Goal: Task Accomplishment & Management: Manage account settings

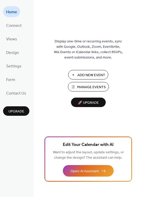
click at [91, 84] on span "Manage Events" at bounding box center [91, 86] width 29 height 5
click at [14, 53] on span "Design" at bounding box center [12, 53] width 13 height 8
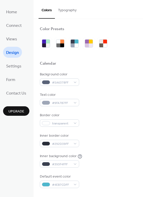
click at [10, 37] on span "Views" at bounding box center [11, 39] width 11 height 8
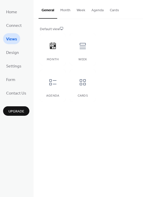
click at [82, 10] on button "Week" at bounding box center [81, 9] width 15 height 18
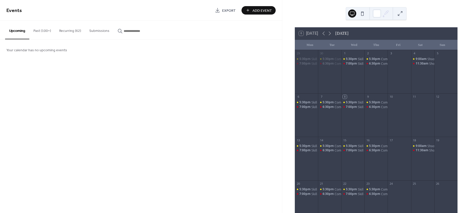
click at [73, 32] on button "Recurring (62)" at bounding box center [70, 30] width 30 height 18
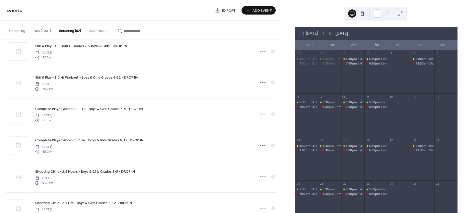
scroll to position [1789, 0]
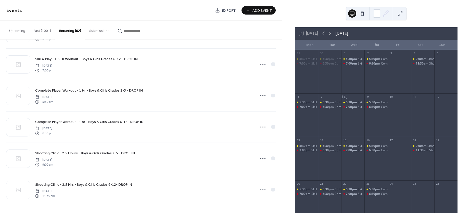
click at [263, 95] on icon at bounding box center [263, 96] width 8 height 8
click at [253, 104] on div "Edit" at bounding box center [253, 105] width 30 height 7
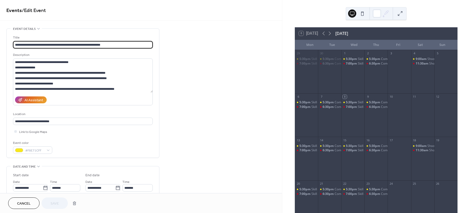
type input "**********"
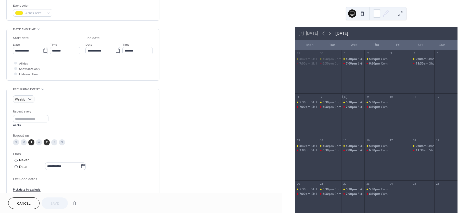
scroll to position [170, 0]
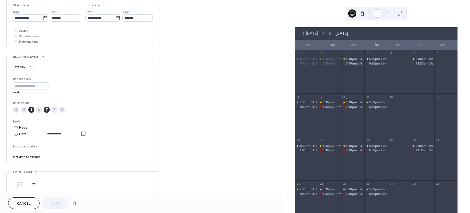
click at [33, 156] on link "Pick date to exclude" at bounding box center [27, 156] width 28 height 5
click at [54, 123] on td "9" at bounding box center [54, 123] width 8 height 7
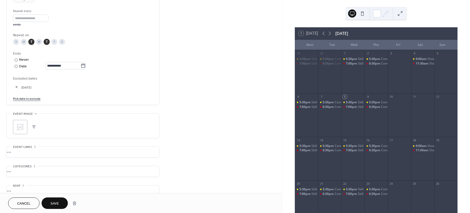
scroll to position [238, 0]
click at [58, 201] on span "Save" at bounding box center [55, 203] width 8 height 5
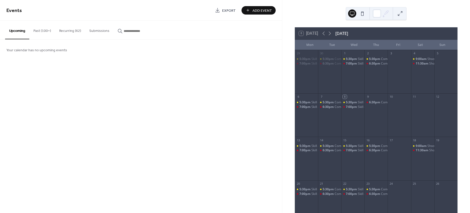
click at [74, 32] on button "Recurring (62)" at bounding box center [70, 30] width 30 height 18
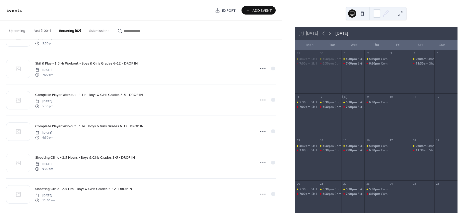
scroll to position [1789, 0]
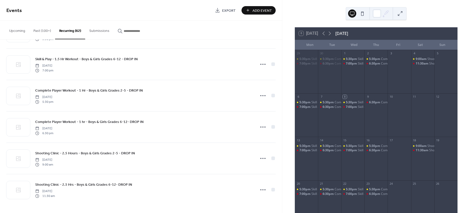
click at [263, 127] on icon at bounding box center [263, 127] width 8 height 8
click at [252, 138] on span "Edit" at bounding box center [251, 137] width 6 height 5
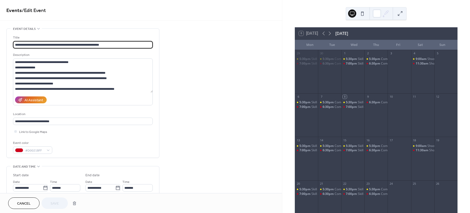
type input "**********"
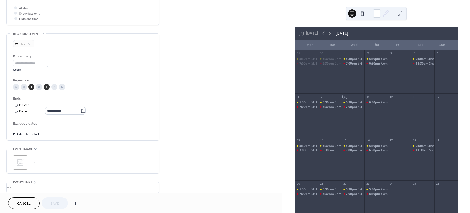
scroll to position [204, 0]
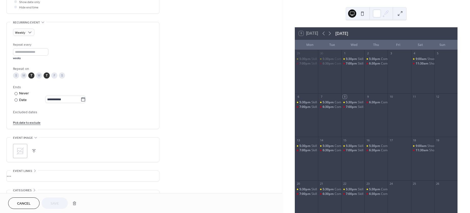
click at [35, 123] on link "Pick date to exclude" at bounding box center [27, 122] width 28 height 5
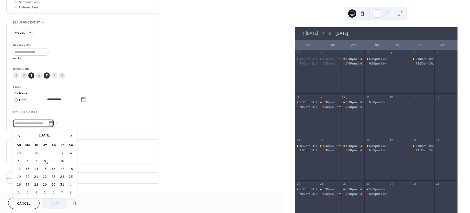
click at [55, 159] on td "9" at bounding box center [54, 160] width 8 height 7
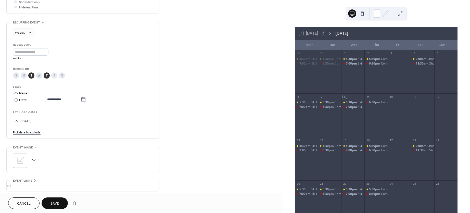
click at [59, 205] on span "Save" at bounding box center [55, 203] width 8 height 5
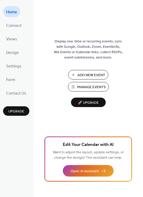
click at [90, 86] on span "Manage Events" at bounding box center [91, 86] width 29 height 5
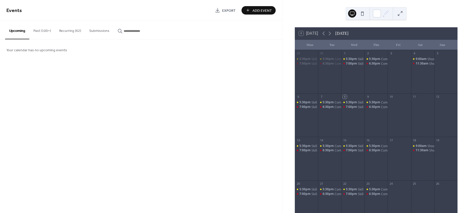
click at [74, 32] on button "Recurring (62)" at bounding box center [70, 30] width 30 height 18
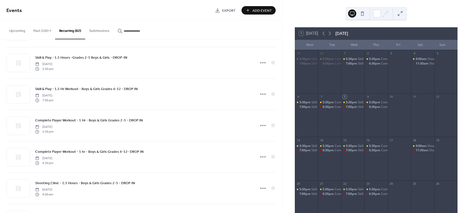
scroll to position [1789, 0]
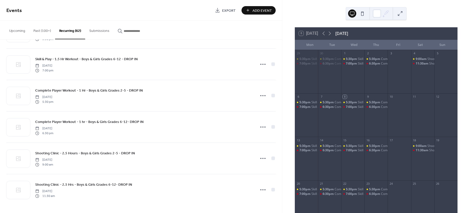
click at [261, 128] on icon at bounding box center [263, 127] width 8 height 8
click at [252, 135] on span "Edit" at bounding box center [251, 137] width 6 height 5
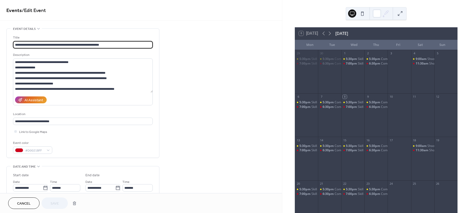
type input "**********"
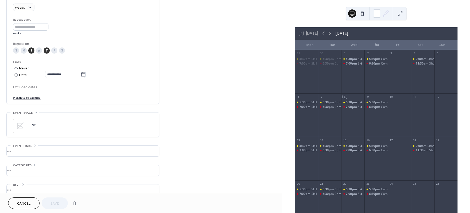
scroll to position [237, 0]
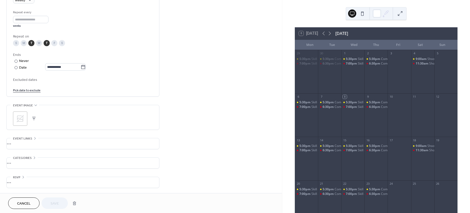
click at [32, 90] on link "Pick date to exclude" at bounding box center [27, 89] width 28 height 5
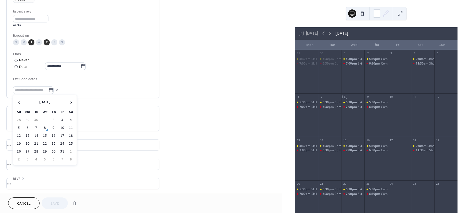
click at [52, 127] on td "9" at bounding box center [54, 127] width 8 height 7
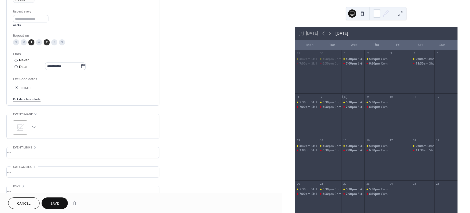
click at [53, 204] on span "Save" at bounding box center [55, 203] width 8 height 5
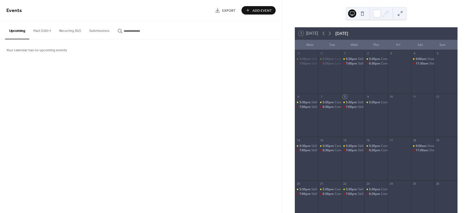
click at [60, 32] on button "Recurring (62)" at bounding box center [70, 30] width 30 height 18
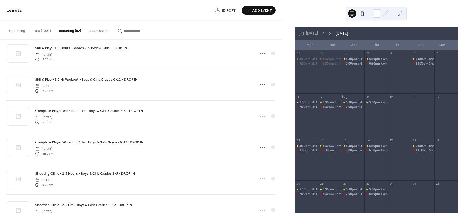
scroll to position [1789, 0]
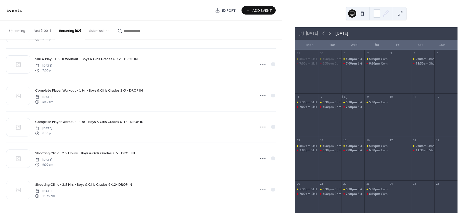
click at [263, 97] on icon at bounding box center [263, 96] width 8 height 8
click at [260, 105] on div "Edit" at bounding box center [253, 105] width 30 height 7
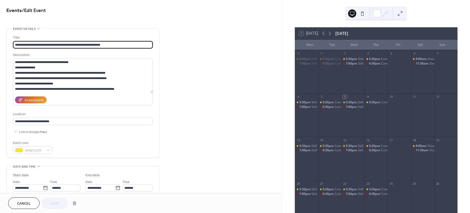
type input "**********"
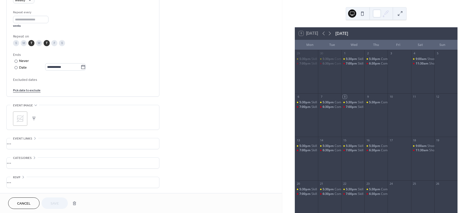
click at [25, 88] on link "Pick date to exclude" at bounding box center [27, 89] width 28 height 5
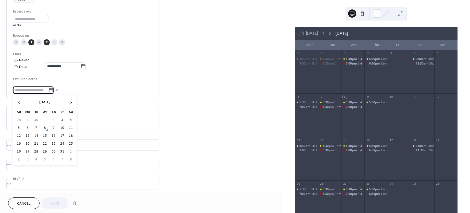
click at [55, 127] on td "9" at bounding box center [54, 127] width 8 height 7
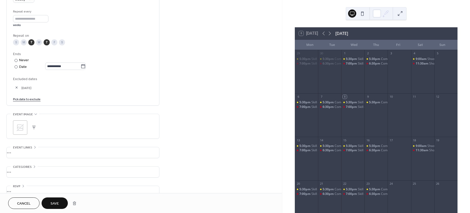
click at [59, 204] on span "Save" at bounding box center [55, 203] width 8 height 5
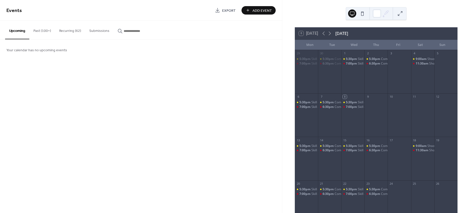
drag, startPoint x: 427, startPoint y: 16, endPoint x: 433, endPoint y: 21, distance: 7.8
